Goal: Information Seeking & Learning: Learn about a topic

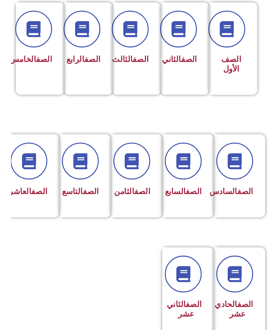
scroll to position [183, 0]
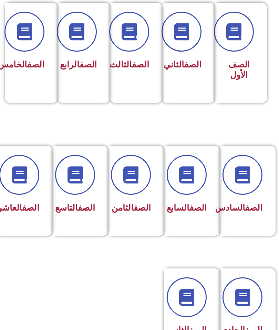
click at [134, 212] on link "الصف" at bounding box center [141, 208] width 17 height 10
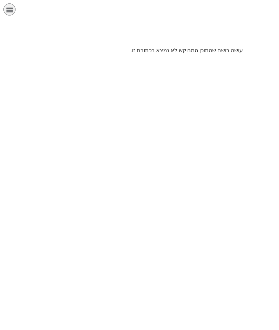
click at [211, 60] on html "الصفحة الرئيسية الصف الأول الصف الثاني الصف الثالث الصف الرابع الصف الخامس الصف…" at bounding box center [139, 30] width 279 height 60
click at [196, 60] on html "الصفحة الرئيسية الصف الأول الصف الثاني الصف الثالث الصف الرابع الصف الخامس الصف…" at bounding box center [139, 30] width 279 height 60
click at [200, 41] on div at bounding box center [139, 34] width 272 height 17
click at [227, 60] on html "الصفحة الرئيسية الصف الأول الصف الثاني الصف الثالث الصف الرابع الصف الخامس الصف…" at bounding box center [139, 30] width 279 height 60
click at [8, 14] on div "תפריט" at bounding box center [9, 9] width 12 height 12
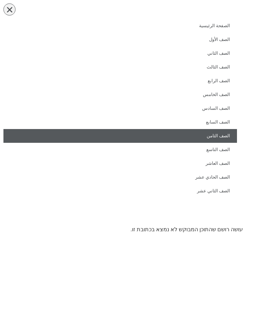
click at [224, 132] on link "الصف الثامن" at bounding box center [119, 136] width 233 height 14
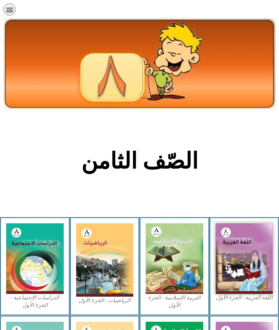
click at [188, 266] on img at bounding box center [174, 258] width 57 height 71
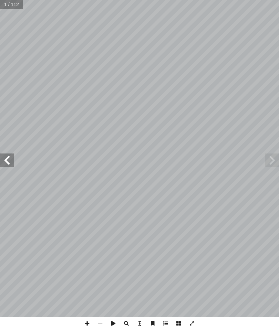
click at [6, 166] on span at bounding box center [7, 160] width 14 height 14
click at [0, 163] on span at bounding box center [7, 160] width 14 height 14
click at [9, 160] on span at bounding box center [7, 160] width 14 height 14
click at [11, 162] on span at bounding box center [7, 160] width 14 height 14
click at [0, 161] on span at bounding box center [7, 160] width 14 height 14
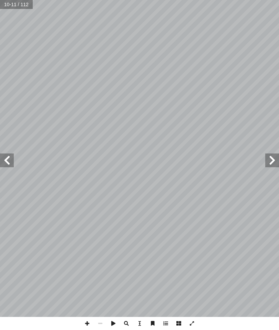
click at [6, 157] on span at bounding box center [7, 160] width 14 height 14
click at [3, 159] on span at bounding box center [7, 160] width 14 height 14
click at [278, 157] on span at bounding box center [272, 160] width 14 height 14
click at [5, 159] on span at bounding box center [7, 160] width 14 height 14
click at [1, 165] on span at bounding box center [7, 160] width 14 height 14
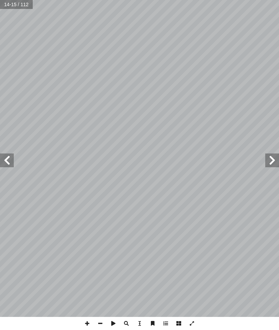
click at [9, 4] on input "text" at bounding box center [16, 4] width 33 height 9
click at [17, 5] on input "text" at bounding box center [16, 4] width 33 height 9
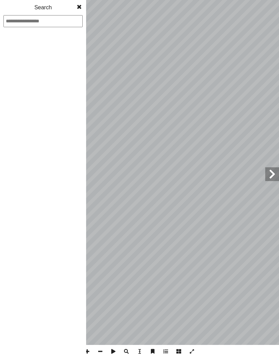
click at [68, 4] on div "Search" at bounding box center [43, 7] width 86 height 15
click at [73, 9] on span at bounding box center [79, 7] width 12 height 14
